Goal: Information Seeking & Learning: Find specific fact

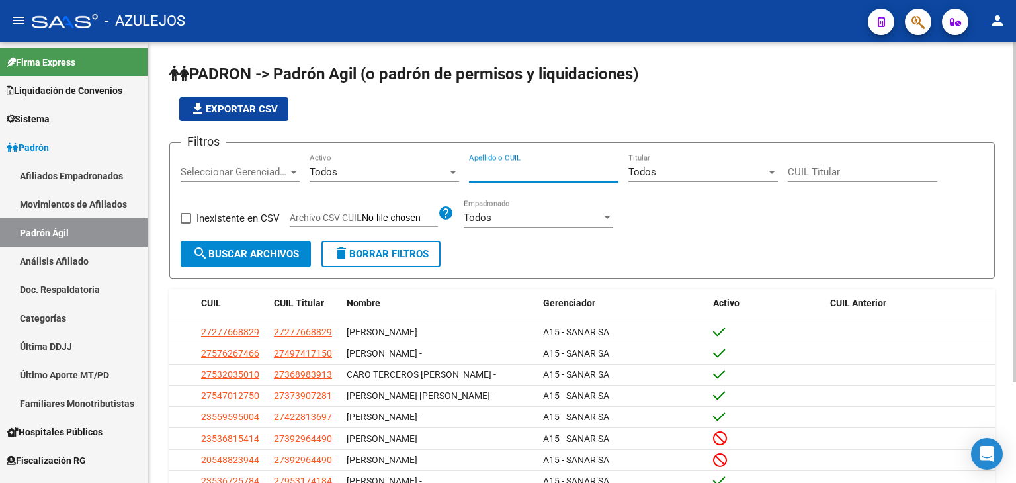
click at [493, 167] on input "Apellido o CUIL" at bounding box center [544, 172] width 150 height 12
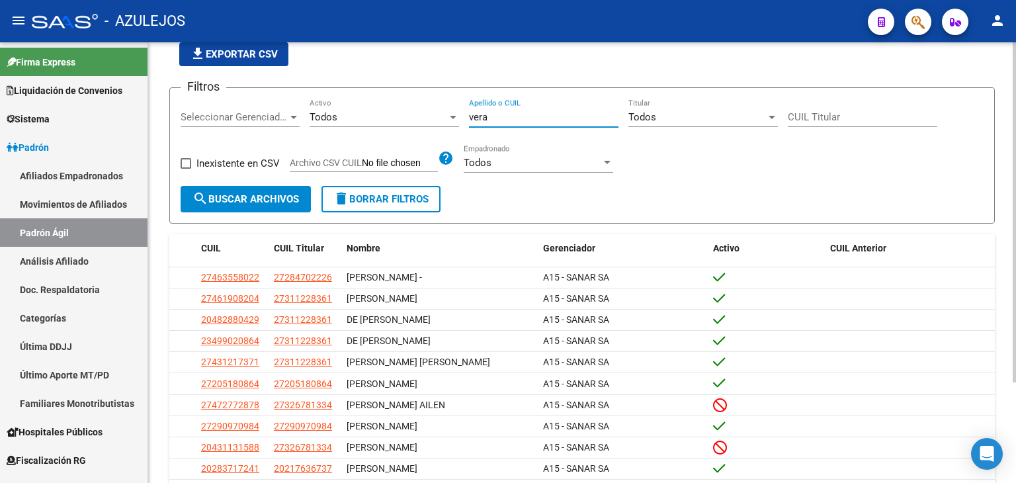
scroll to position [130, 0]
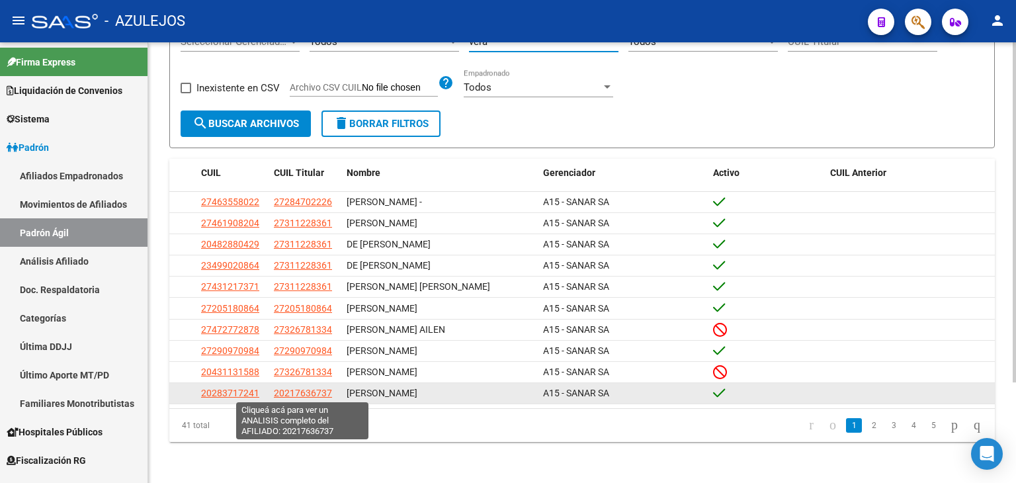
type input "vera"
click at [294, 394] on span "20217636737" at bounding box center [303, 393] width 58 height 11
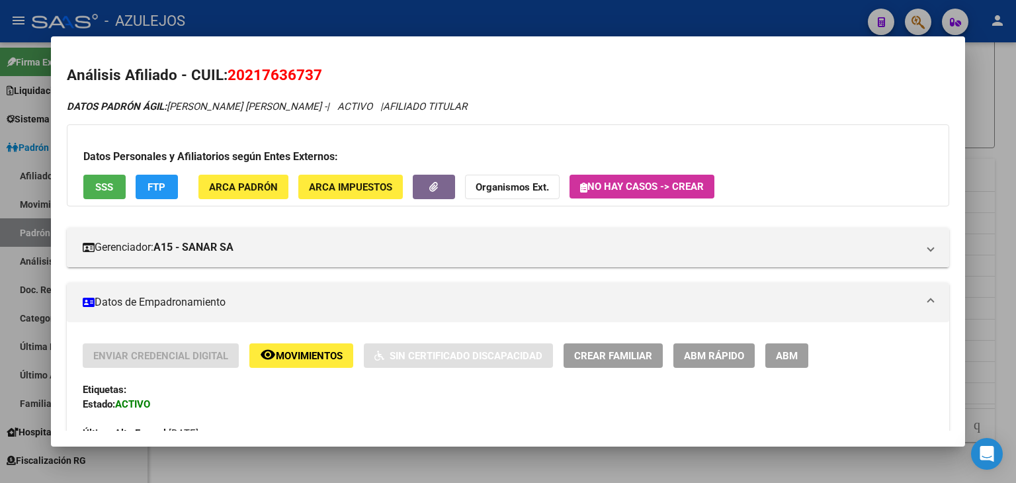
drag, startPoint x: 229, startPoint y: 71, endPoint x: 322, endPoint y: 72, distance: 92.6
click at [322, 72] on span "20217636737" at bounding box center [275, 74] width 95 height 17
copy span "20217636737"
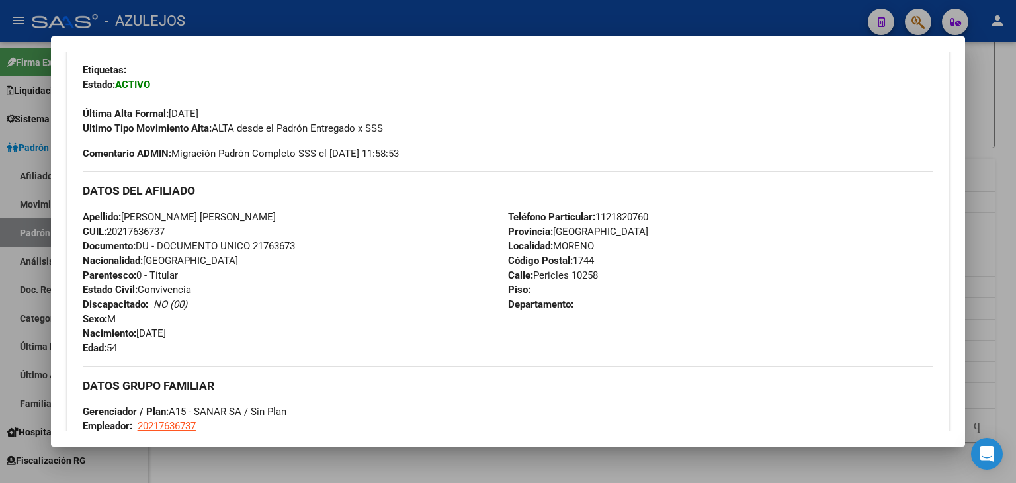
scroll to position [397, 0]
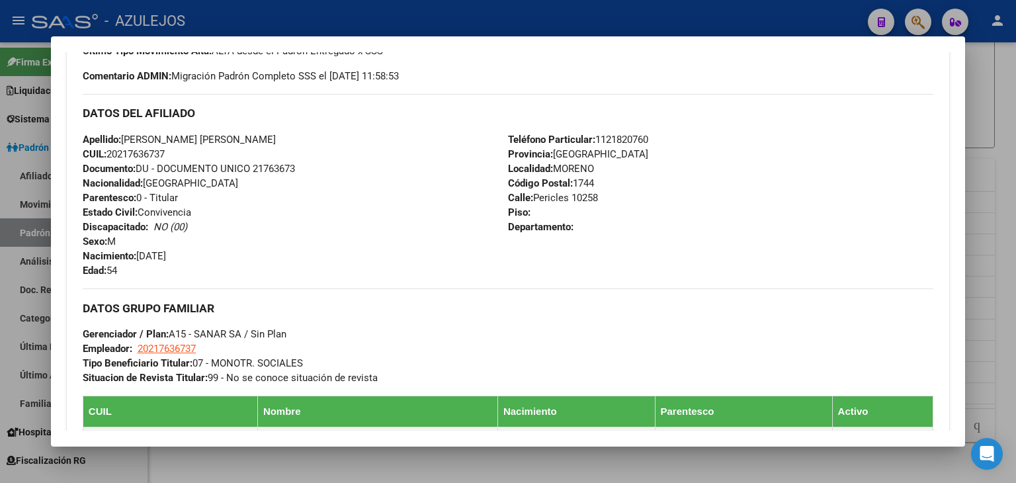
drag, startPoint x: 85, startPoint y: 138, endPoint x: 230, endPoint y: 152, distance: 146.2
click at [230, 152] on div "Apellido: [PERSON_NAME] [PERSON_NAME] CUIL: 20217636737 Documento: DU - DOCUMEN…" at bounding box center [295, 205] width 425 height 146
copy div "Apellido: [PERSON_NAME] [PERSON_NAME] CUIL: 20217636737"
click at [386, 21] on div at bounding box center [508, 241] width 1016 height 483
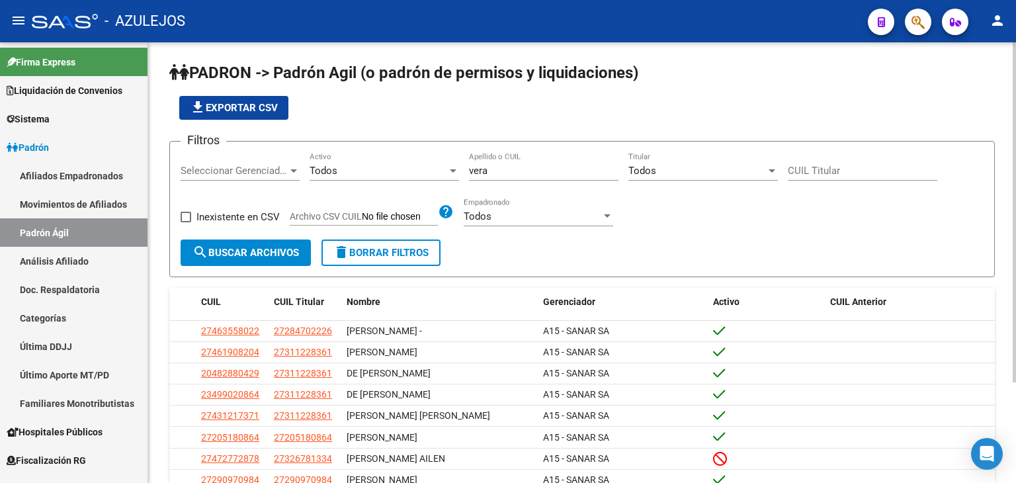
scroll to position [0, 0]
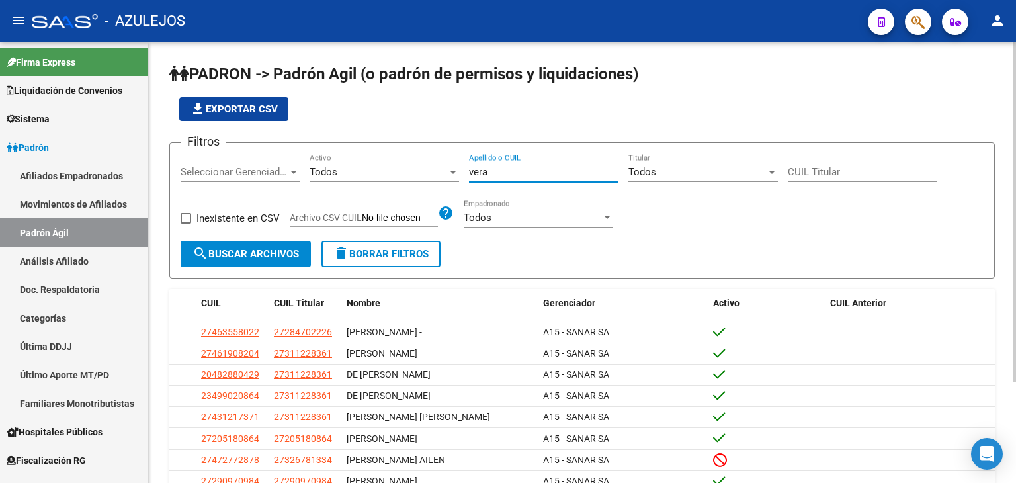
drag, startPoint x: 502, startPoint y: 169, endPoint x: 410, endPoint y: 172, distance: 92.7
click at [410, 172] on div "Filtros Seleccionar Gerenciador Seleccionar Gerenciador Todos Activo vera Apell…" at bounding box center [582, 197] width 803 height 87
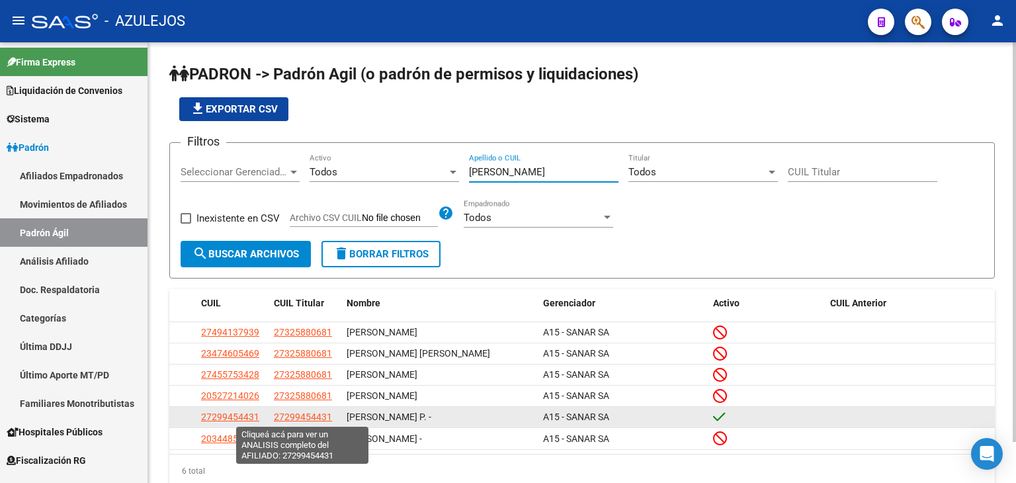
type input "[PERSON_NAME]"
click at [303, 412] on span "27299454431" at bounding box center [303, 417] width 58 height 11
type textarea "27299454431"
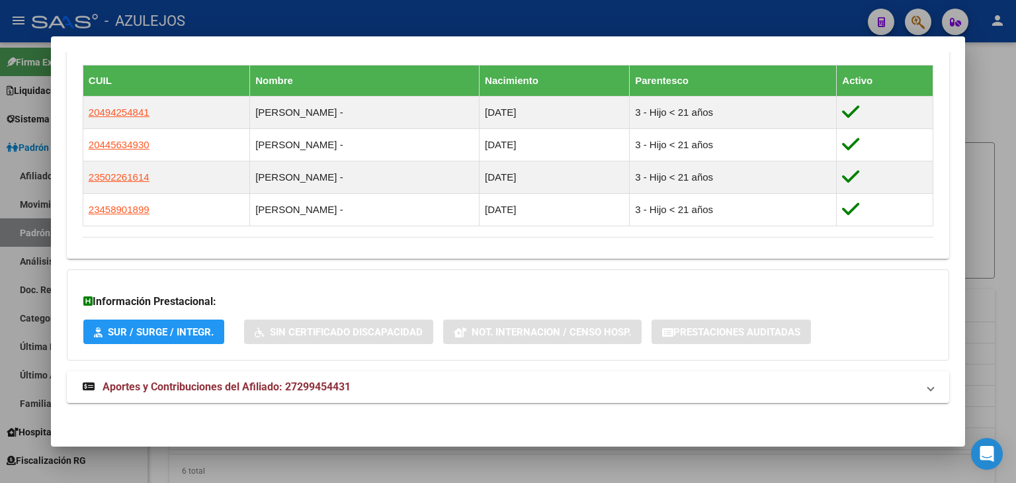
scroll to position [729, 0]
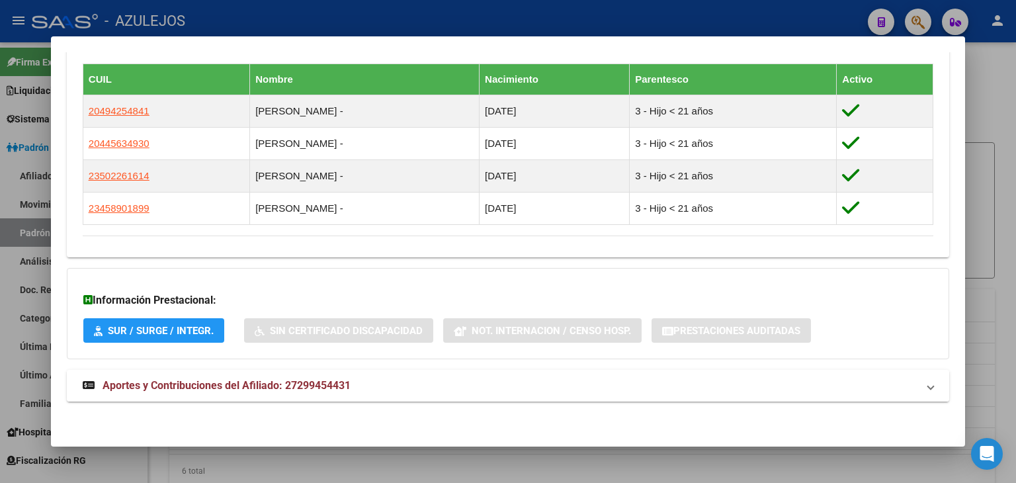
click at [243, 386] on span "Aportes y Contribuciones del Afiliado: 27299454431" at bounding box center [227, 385] width 248 height 13
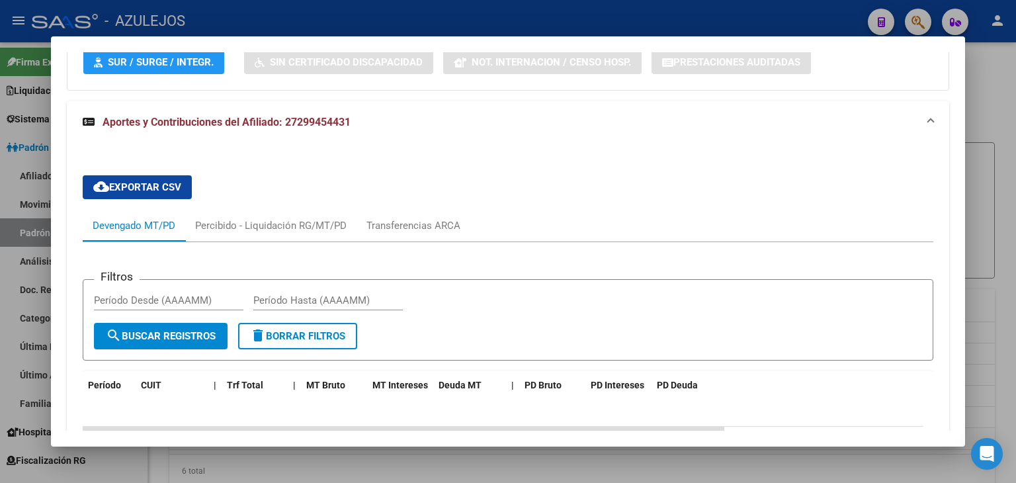
scroll to position [1192, 0]
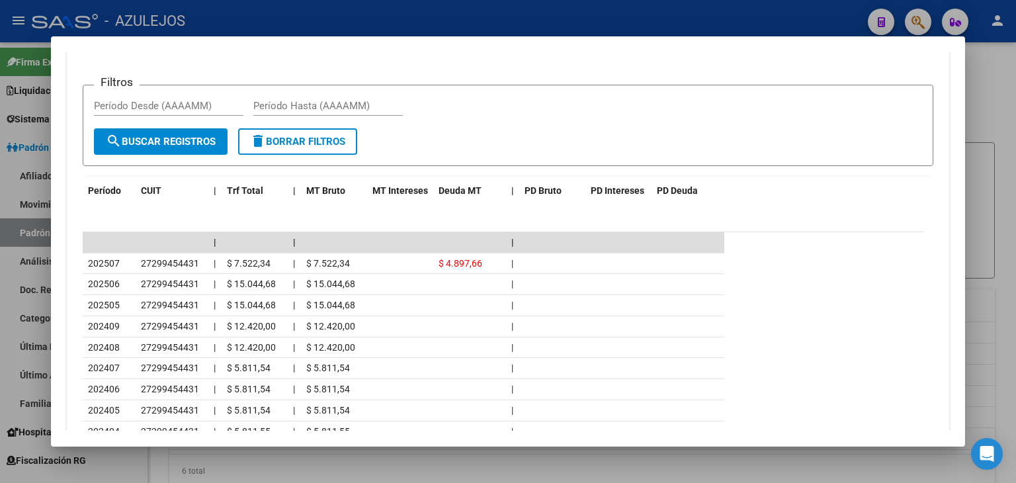
click at [376, 19] on div at bounding box center [508, 241] width 1016 height 483
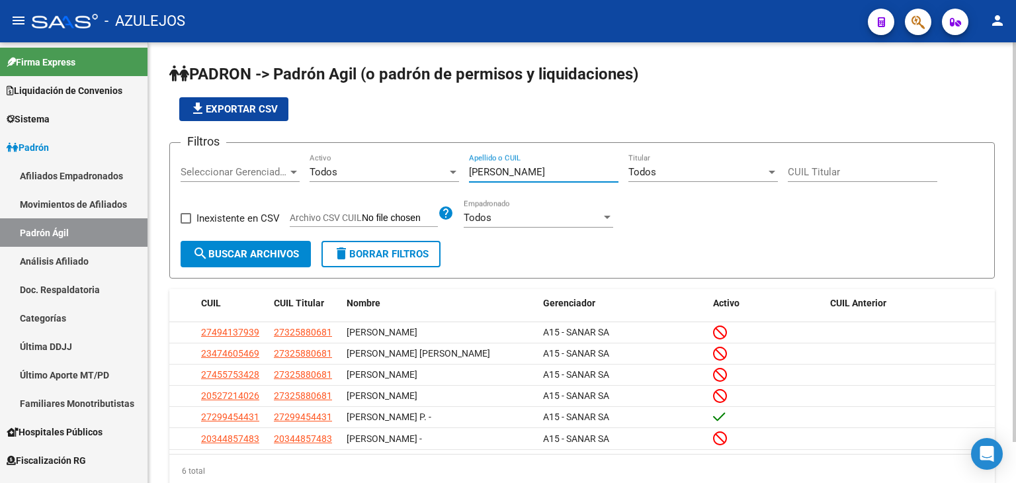
drag, startPoint x: 500, startPoint y: 171, endPoint x: 409, endPoint y: 171, distance: 91.3
click at [409, 171] on div "Filtros Seleccionar Gerenciador Seleccionar Gerenciador Todos Activo [PERSON_NA…" at bounding box center [582, 197] width 803 height 87
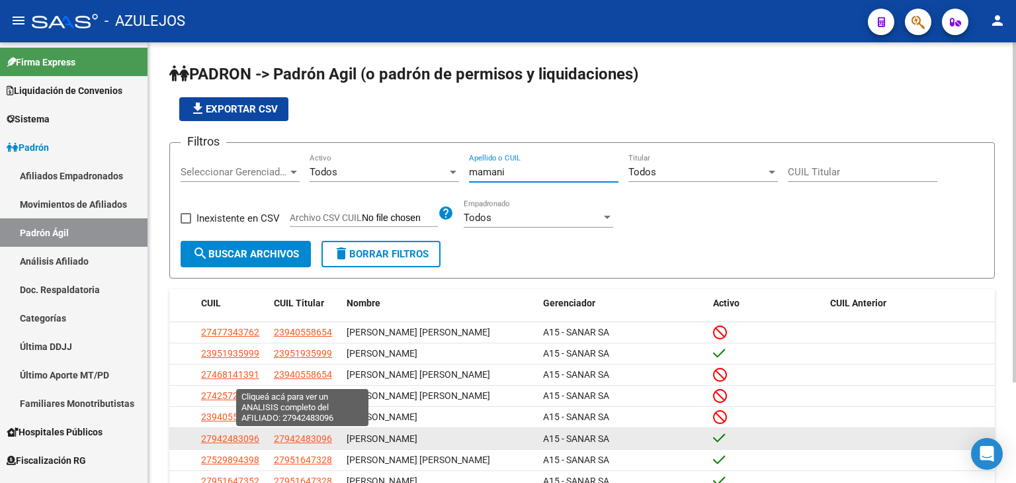
type input "mamani"
click at [315, 439] on span "27942483096" at bounding box center [303, 438] width 58 height 11
type textarea "27942483096"
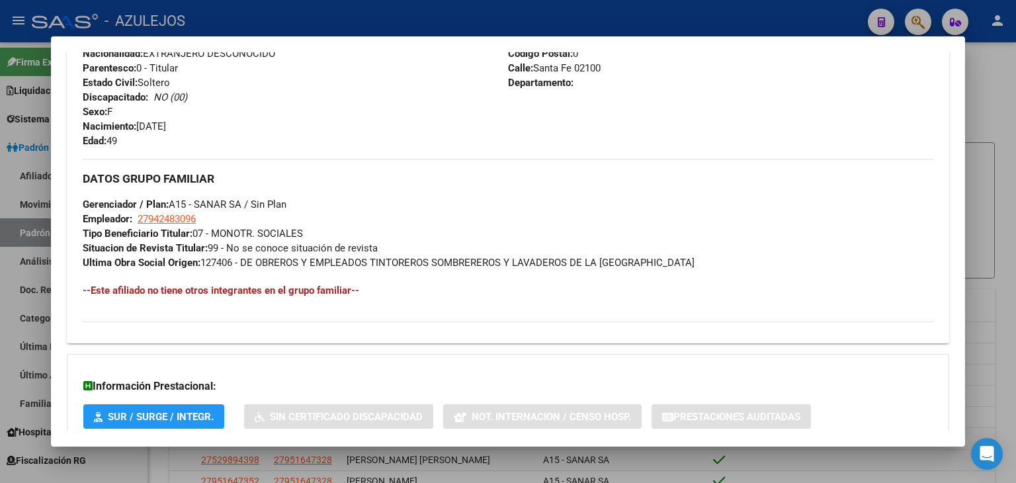
scroll to position [613, 0]
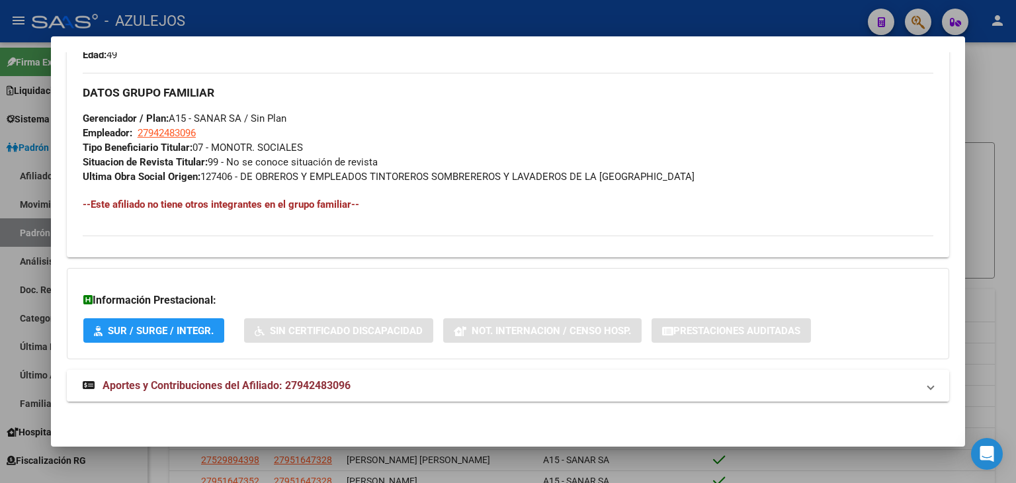
click at [232, 387] on span "Aportes y Contribuciones del Afiliado: 27942483096" at bounding box center [227, 385] width 248 height 13
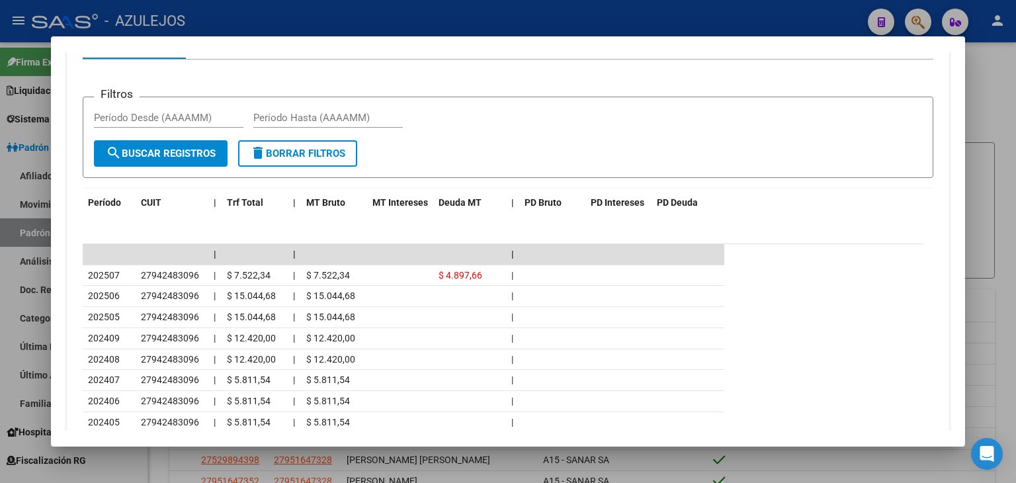
scroll to position [1076, 0]
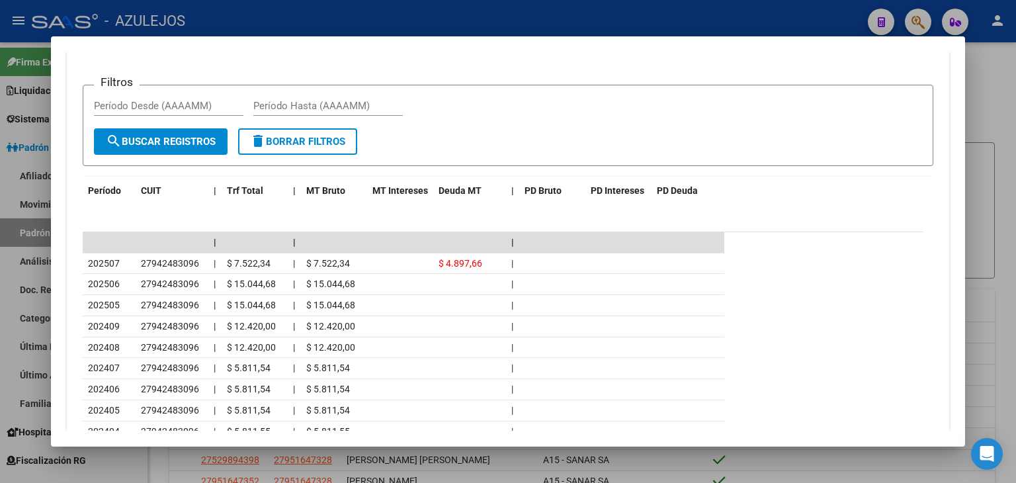
click at [357, 6] on div at bounding box center [508, 241] width 1016 height 483
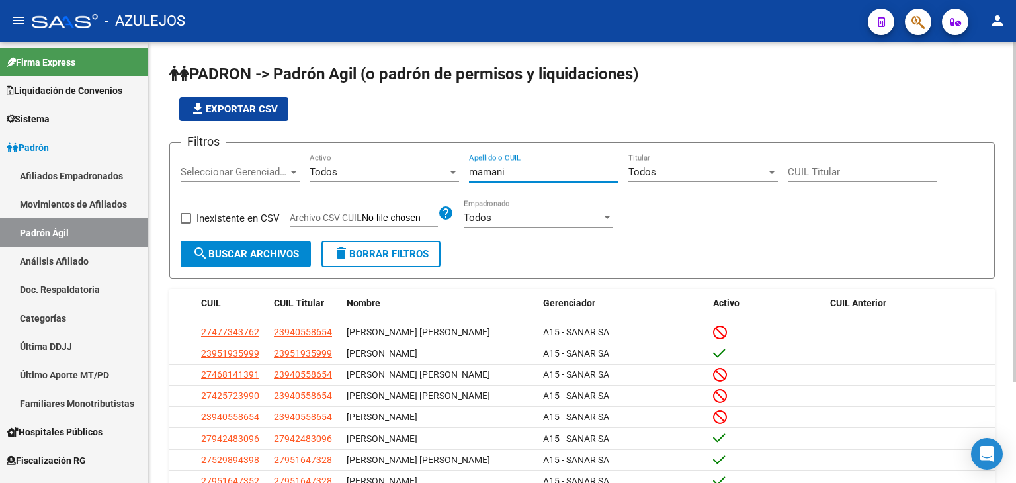
drag, startPoint x: 511, startPoint y: 169, endPoint x: 428, endPoint y: 165, distance: 83.5
click at [428, 165] on div "Filtros Seleccionar Gerenciador Seleccionar Gerenciador Todos Activo [PERSON_NA…" at bounding box center [582, 197] width 803 height 87
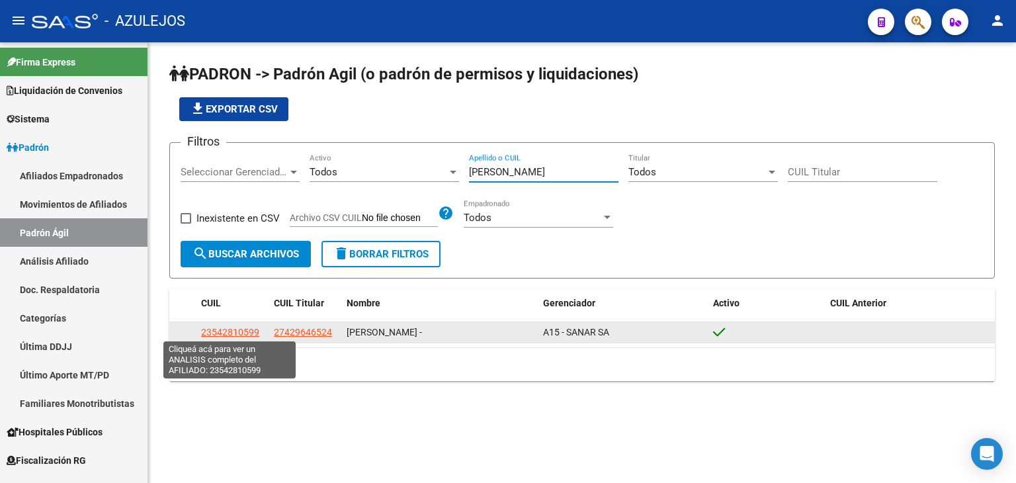
type input "[PERSON_NAME]"
click at [212, 331] on span "23542810599" at bounding box center [230, 332] width 58 height 11
type textarea "23542810599"
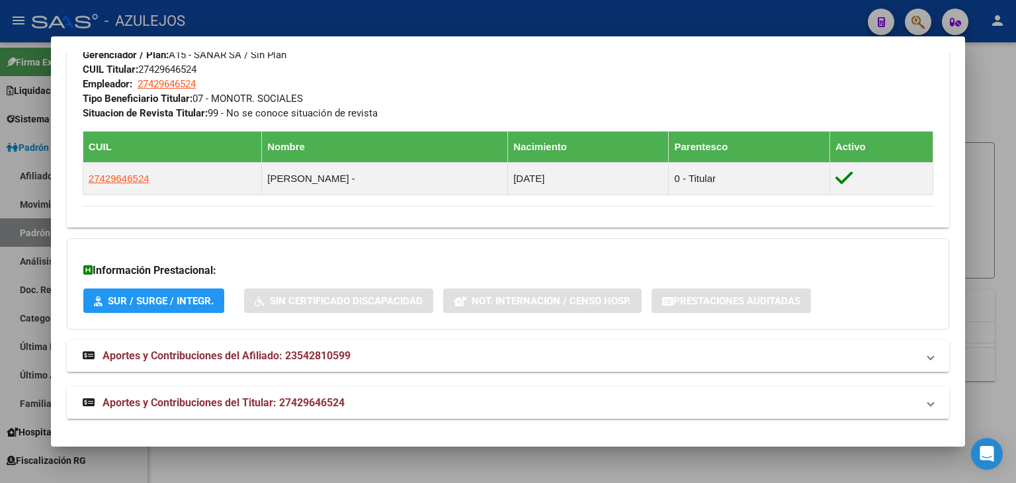
scroll to position [664, 0]
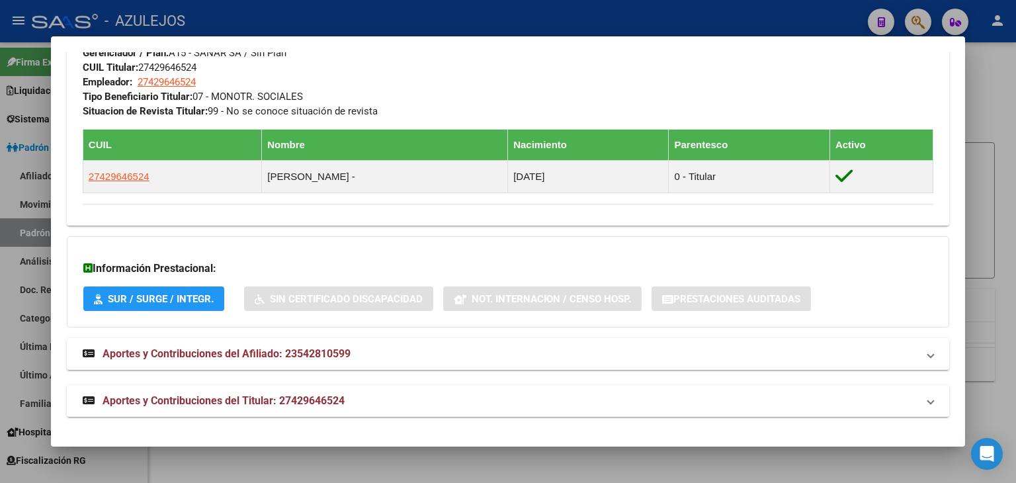
click at [259, 401] on span "Aportes y Contribuciones del Titular: 27429646524" at bounding box center [224, 400] width 242 height 13
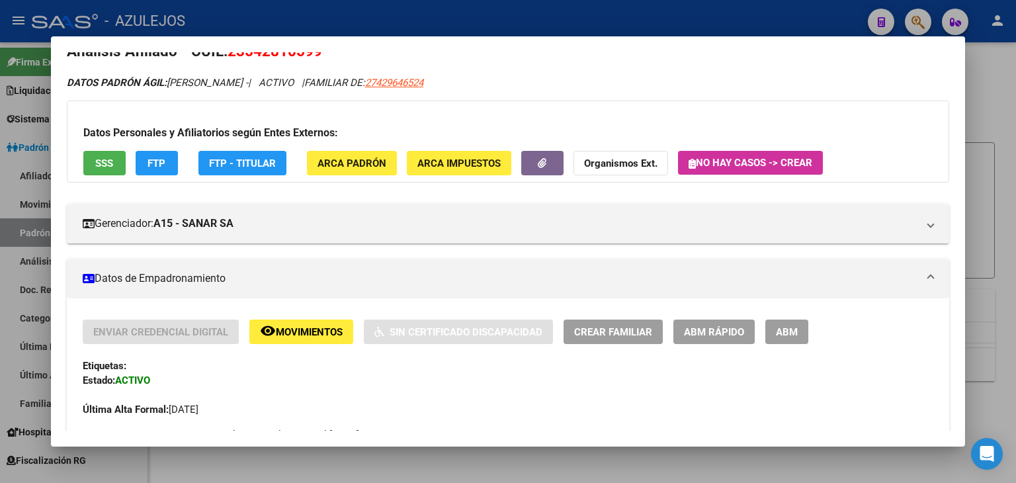
scroll to position [0, 0]
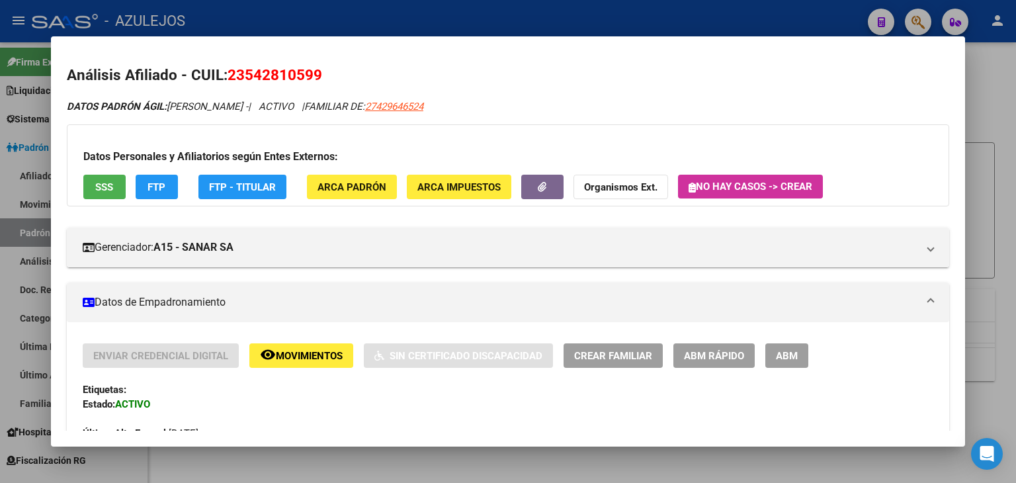
click at [411, 22] on div at bounding box center [508, 241] width 1016 height 483
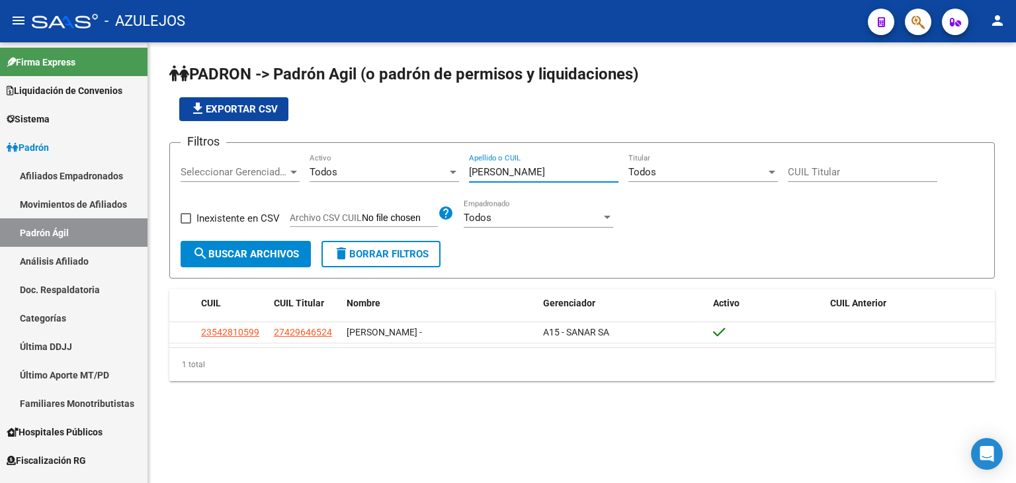
drag, startPoint x: 548, startPoint y: 171, endPoint x: 402, endPoint y: 152, distance: 147.5
click at [402, 152] on form "Filtros Seleccionar Gerenciador Seleccionar Gerenciador Todos Activo [PERSON_NA…" at bounding box center [582, 210] width 826 height 136
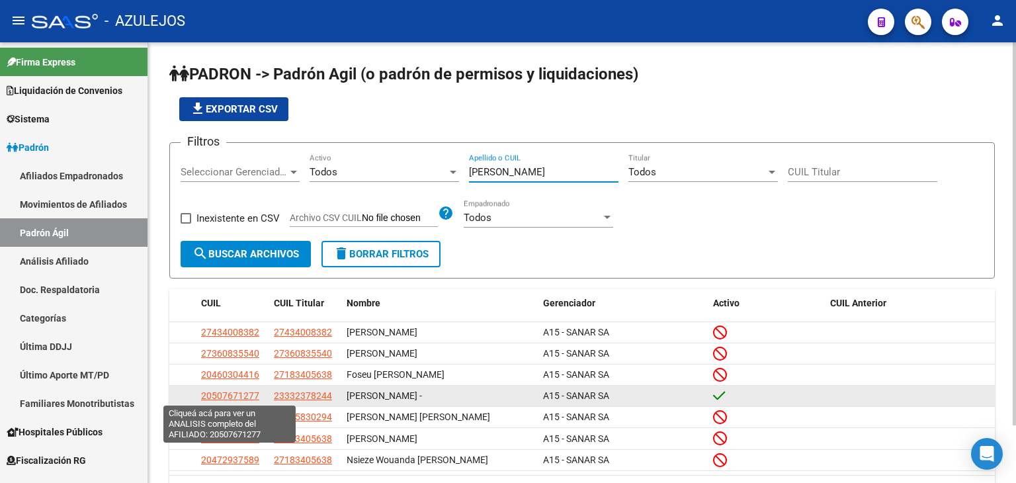
type input "[PERSON_NAME]"
click at [234, 394] on span "20507671277" at bounding box center [230, 395] width 58 height 11
type textarea "20507671277"
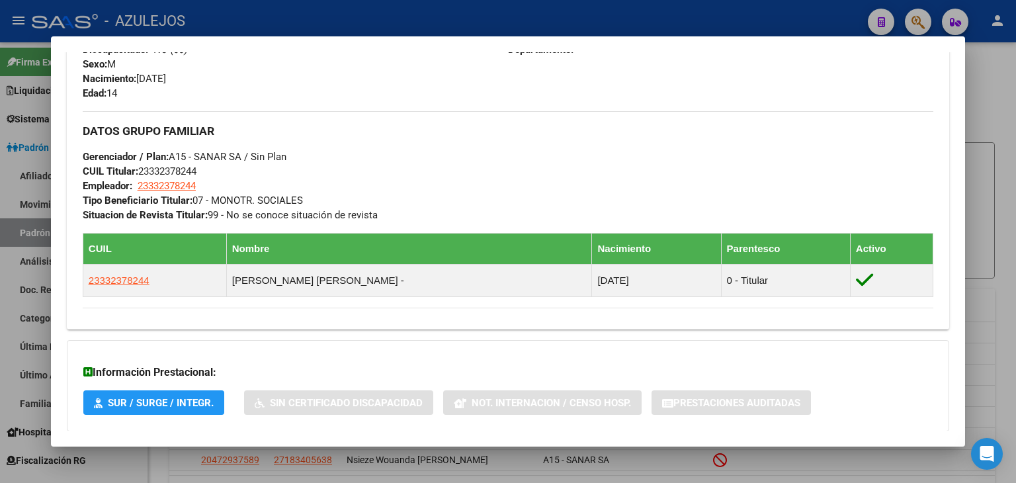
scroll to position [664, 0]
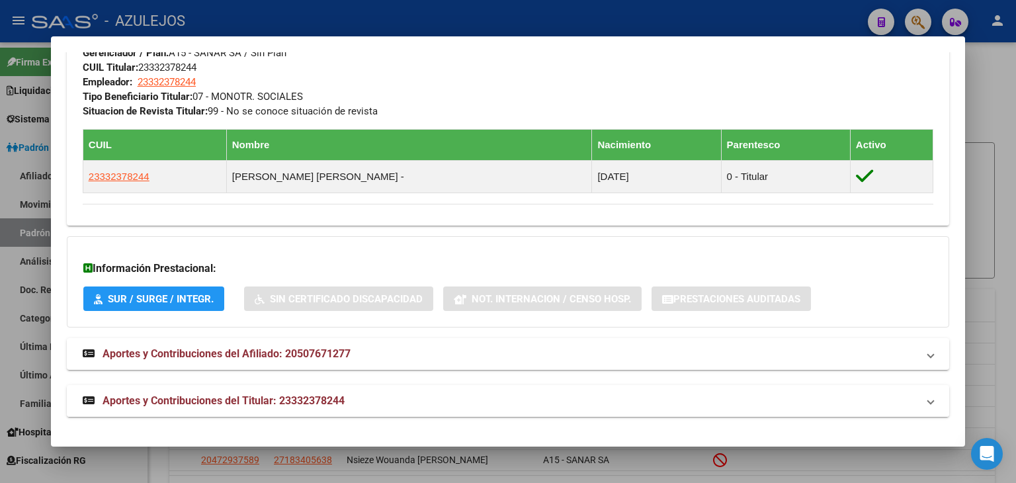
click at [162, 398] on span "Aportes y Contribuciones del Titular: 23332378244" at bounding box center [224, 400] width 242 height 13
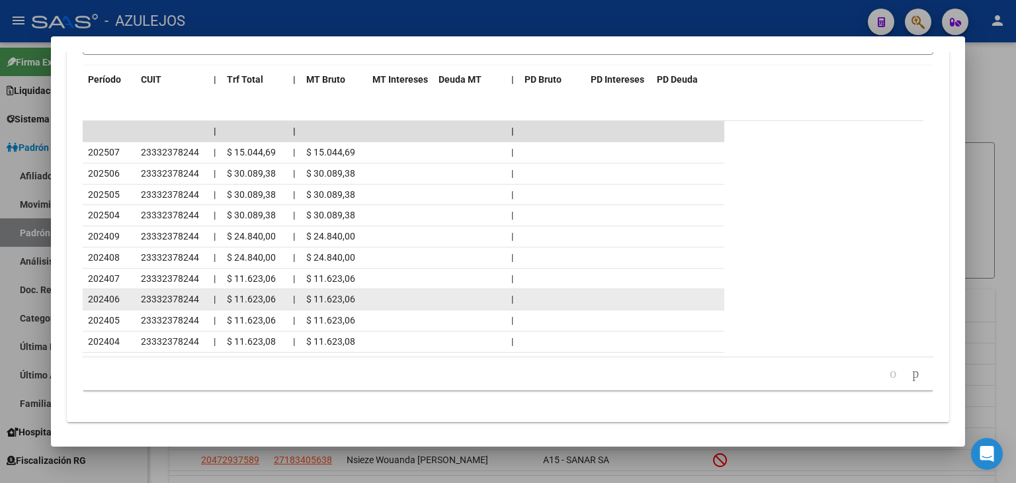
scroll to position [1254, 0]
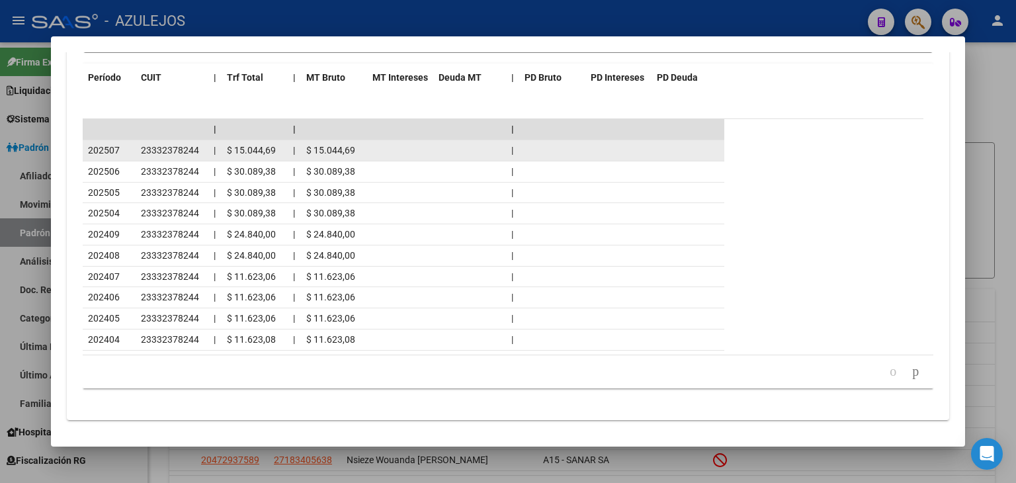
drag, startPoint x: 133, startPoint y: 147, endPoint x: 201, endPoint y: 150, distance: 68.2
click at [201, 150] on div "202507 23332378244 | $ 15.044,69 | $ 15.044,69 |" at bounding box center [404, 150] width 642 height 21
copy div "23332378244"
